Goal: Task Accomplishment & Management: Use online tool/utility

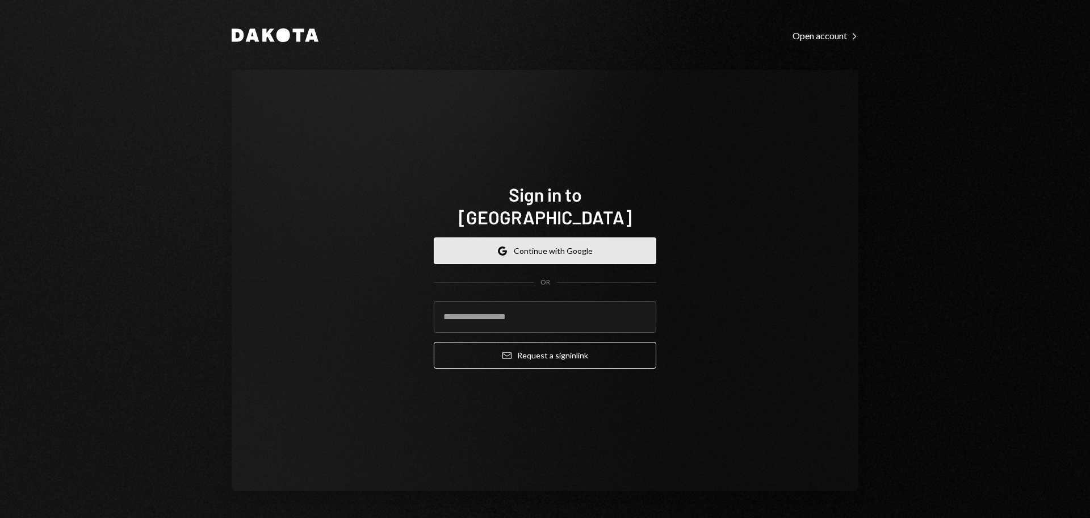
click at [549, 237] on button "Google Continue with Google" at bounding box center [545, 250] width 223 height 27
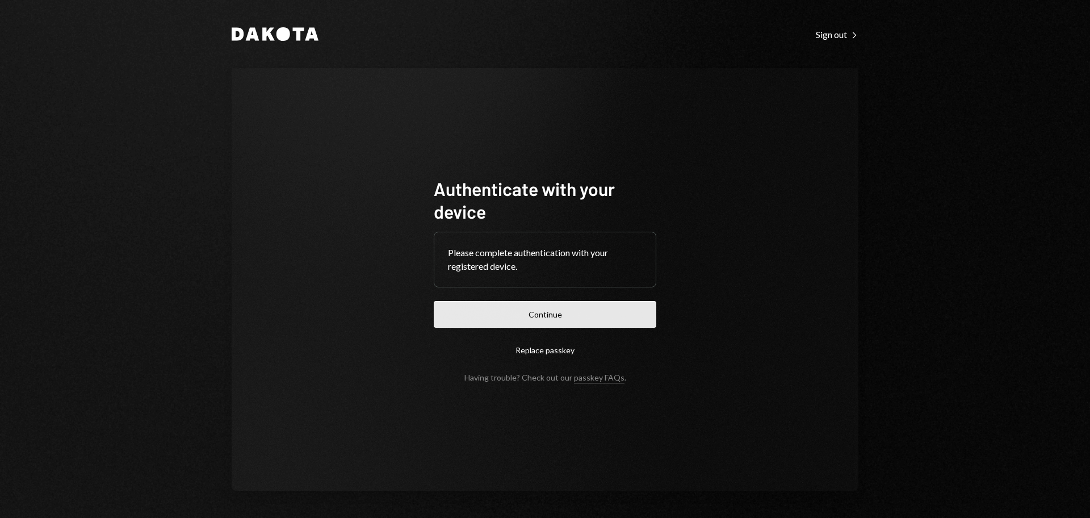
click at [594, 322] on button "Continue" at bounding box center [545, 314] width 223 height 27
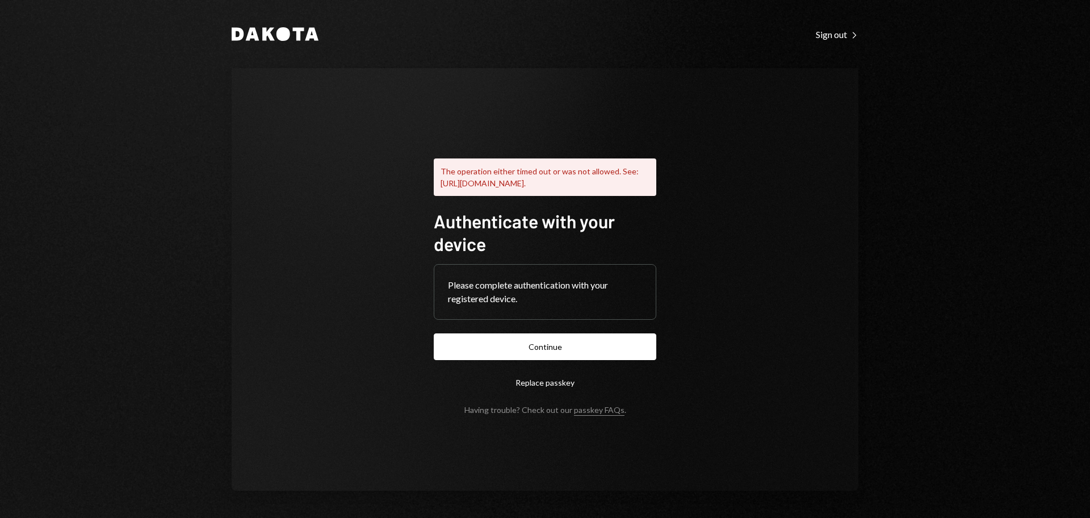
click at [840, 45] on div "Dakota Sign out Right Caret The operation either timed out or was not allowed. …" at bounding box center [544, 259] width 681 height 518
click at [838, 37] on div "Sign out Right Caret" at bounding box center [837, 34] width 43 height 11
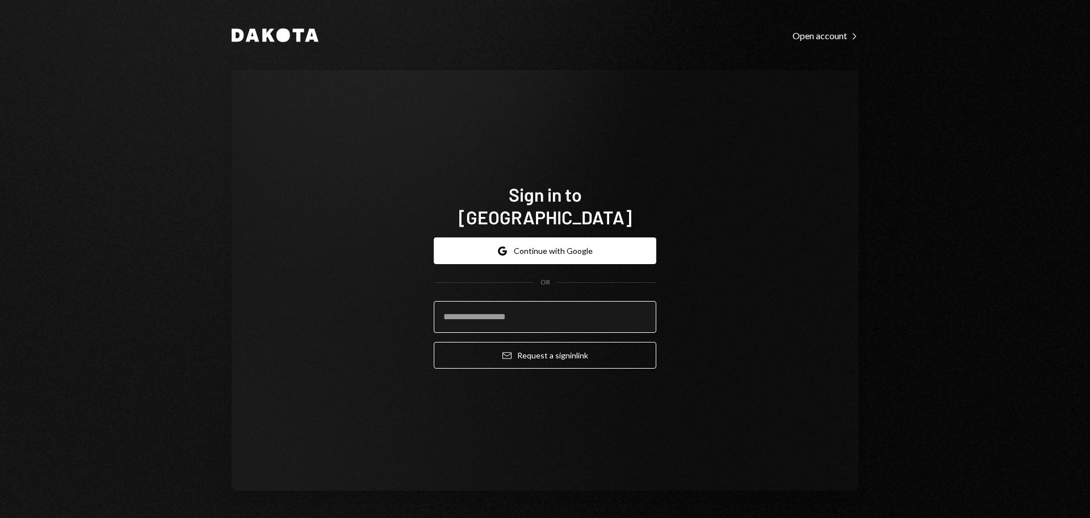
click at [556, 304] on input "email" at bounding box center [545, 317] width 223 height 32
type input "**********"
click at [527, 326] on form "**********" at bounding box center [545, 302] width 223 height 131
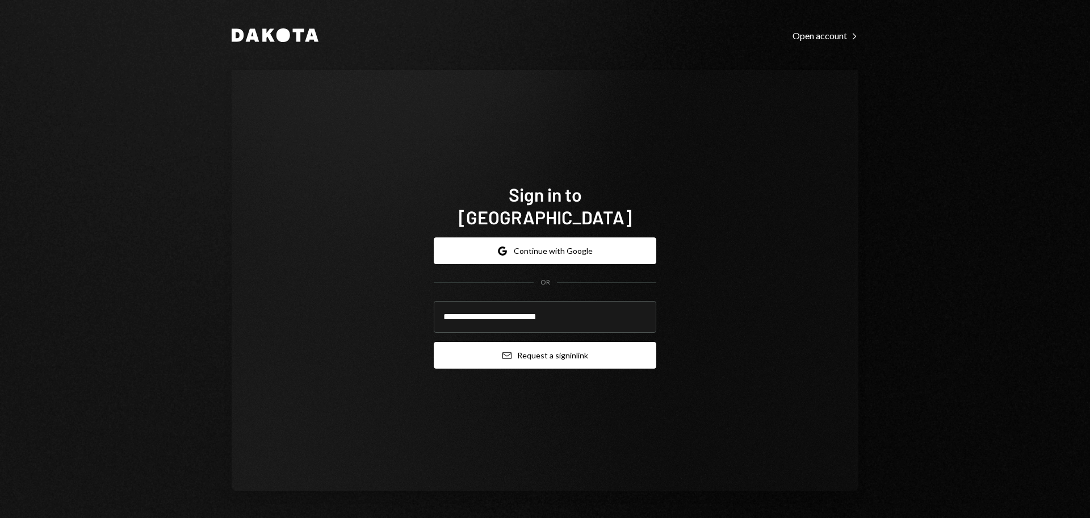
click at [541, 345] on button "Email Request a sign in link" at bounding box center [545, 355] width 223 height 27
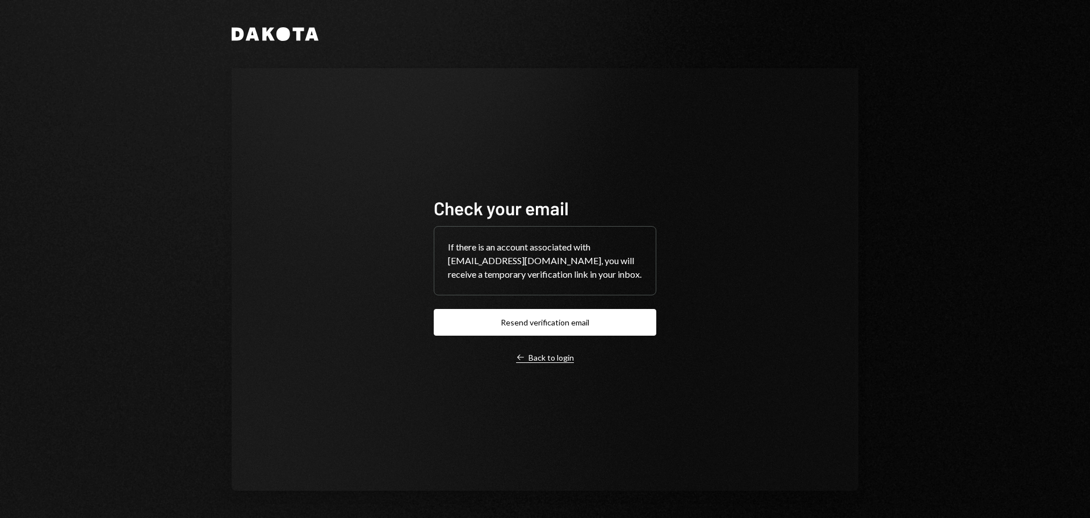
click at [545, 355] on div "Left Arrow Back to login" at bounding box center [545, 358] width 58 height 10
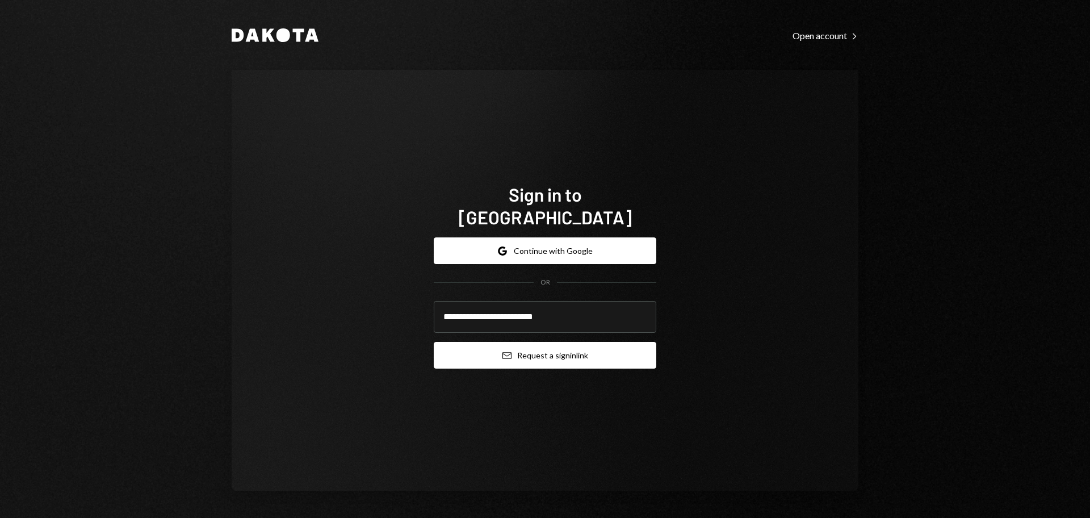
type input "**********"
click at [587, 349] on button "Email Request a sign in link" at bounding box center [545, 355] width 223 height 27
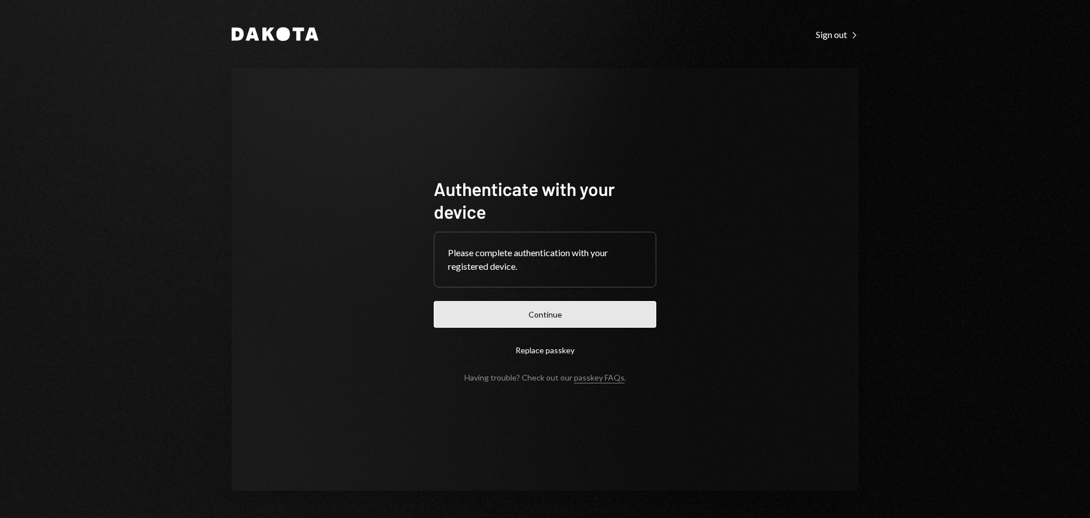
click at [580, 325] on button "Continue" at bounding box center [545, 314] width 223 height 27
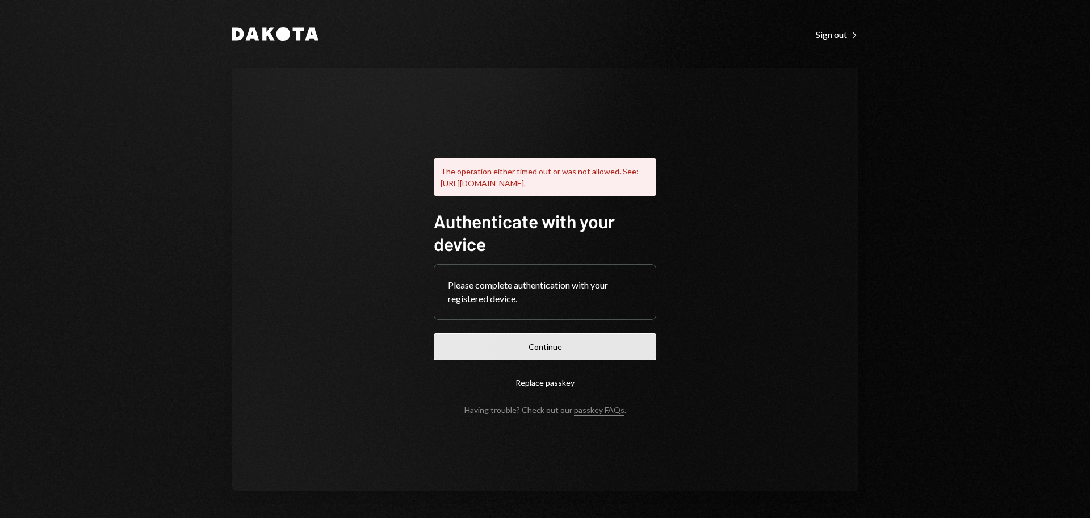
click at [564, 349] on button "Continue" at bounding box center [545, 346] width 223 height 27
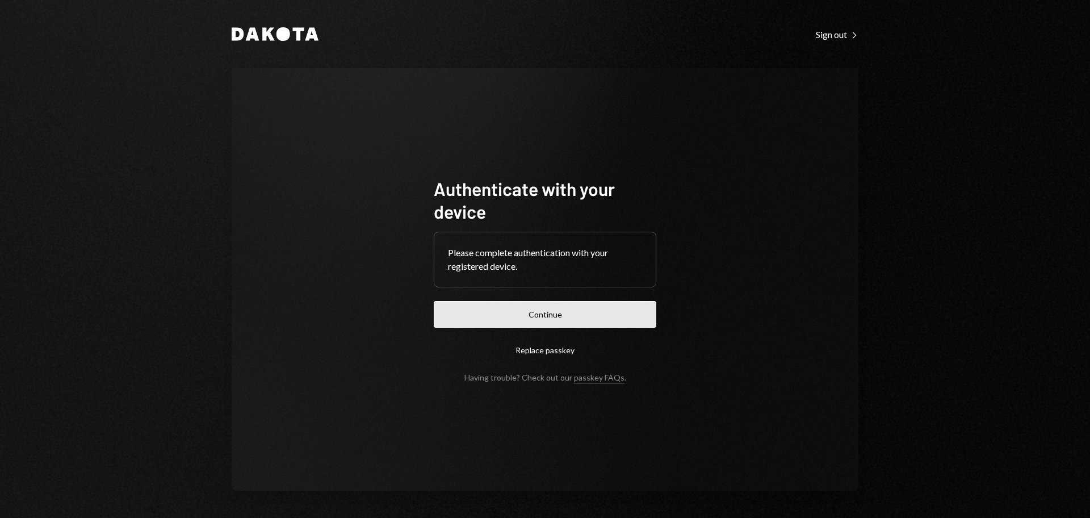
click at [553, 318] on button "Continue" at bounding box center [545, 314] width 223 height 27
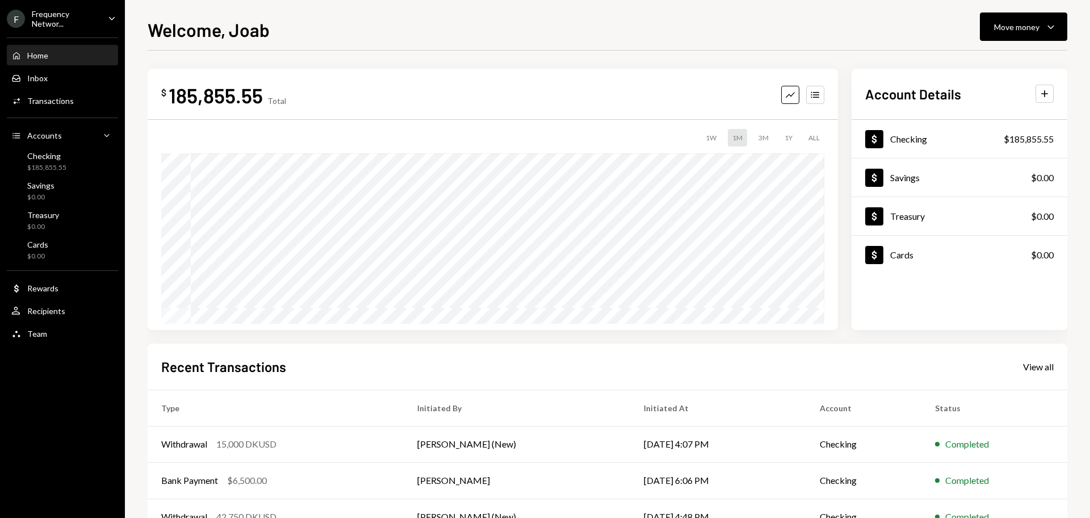
click at [76, 27] on div "Frequency Networ..." at bounding box center [65, 18] width 67 height 19
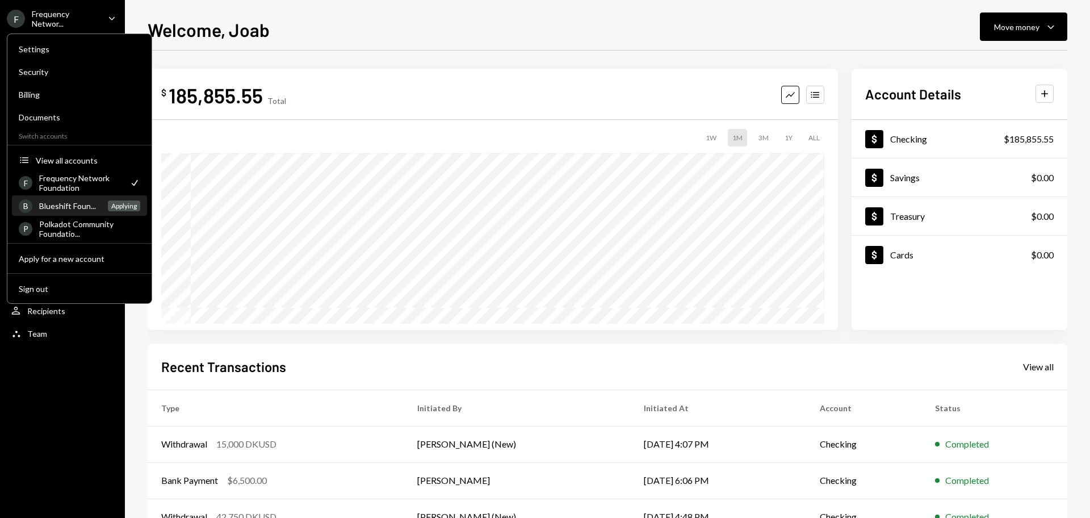
click at [79, 204] on div "Blueshift Foun..." at bounding box center [70, 206] width 62 height 10
